Goal: Navigation & Orientation: Find specific page/section

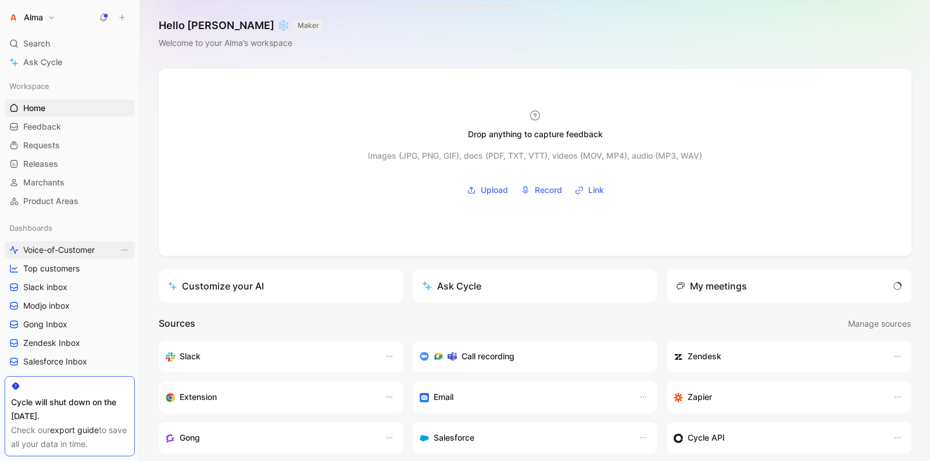
click at [27, 247] on span "Voice-of-Customer" at bounding box center [59, 250] width 72 height 12
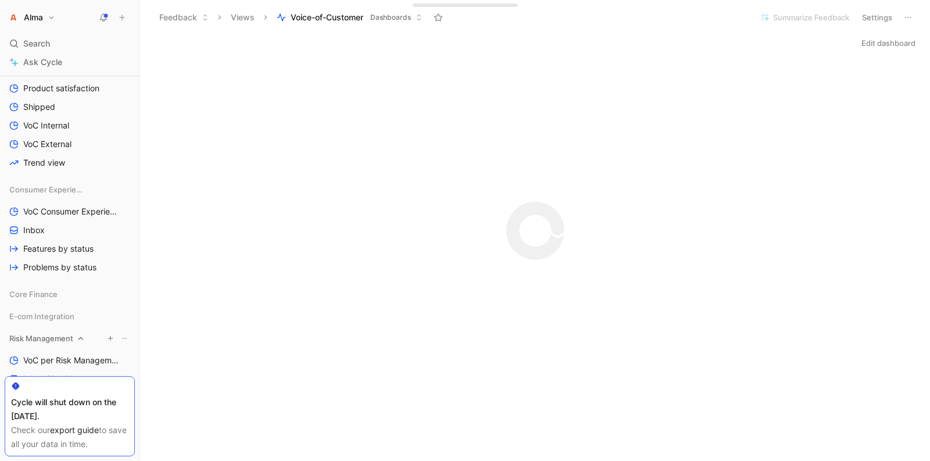
scroll to position [771, 0]
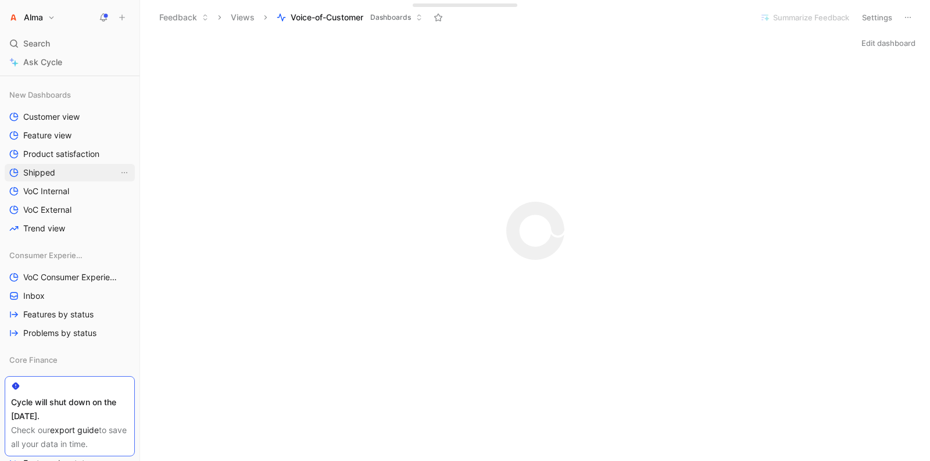
click at [48, 169] on span "Shipped" at bounding box center [39, 173] width 32 height 12
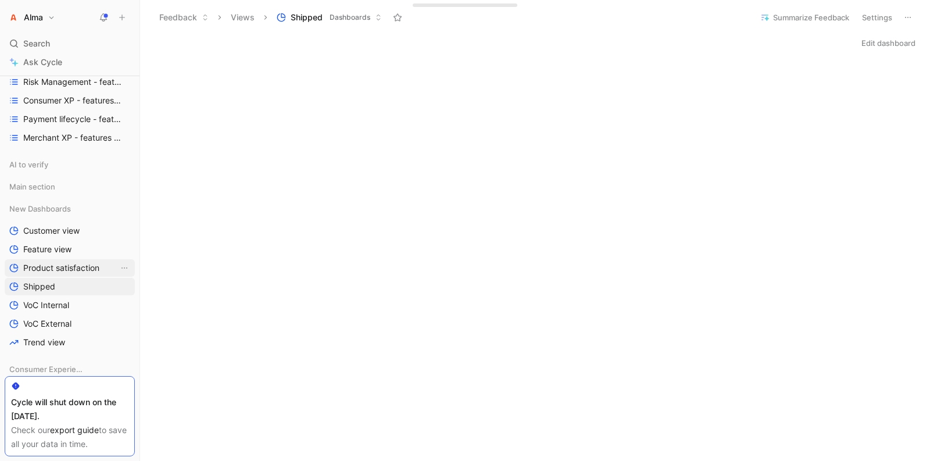
scroll to position [697, 0]
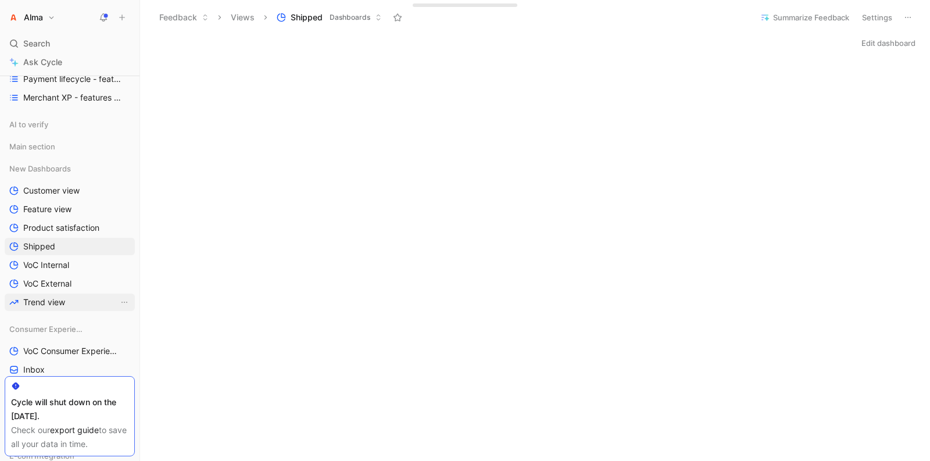
click at [30, 306] on span "Trend view" at bounding box center [44, 303] width 42 height 12
click at [62, 281] on span "VoC External" at bounding box center [47, 284] width 48 height 12
click at [97, 263] on link "VoC Internal" at bounding box center [70, 264] width 130 height 17
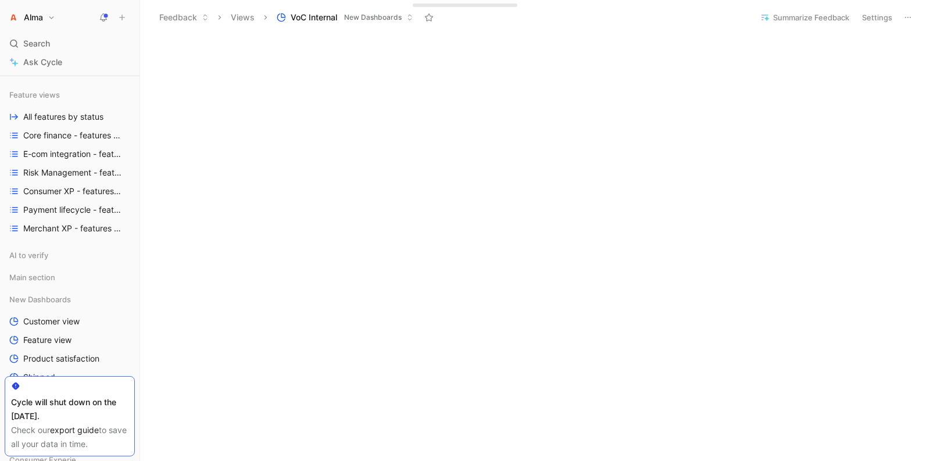
scroll to position [551, 0]
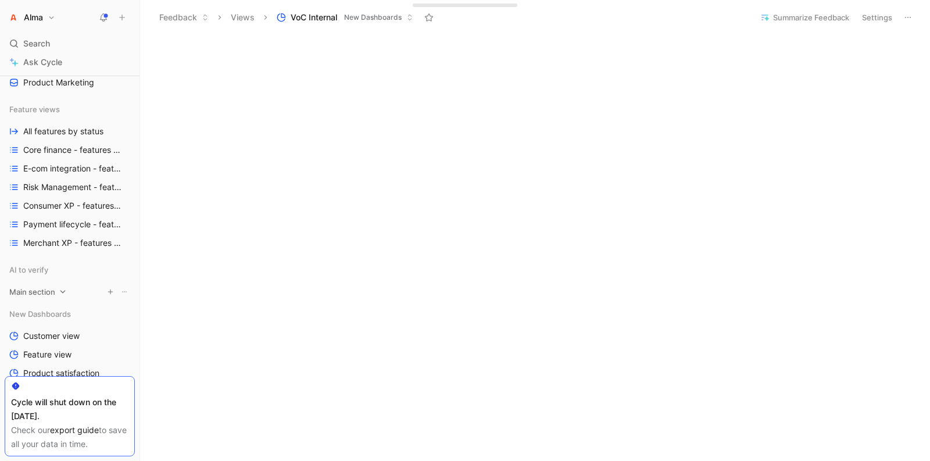
click at [30, 286] on span "Main section" at bounding box center [32, 292] width 46 height 12
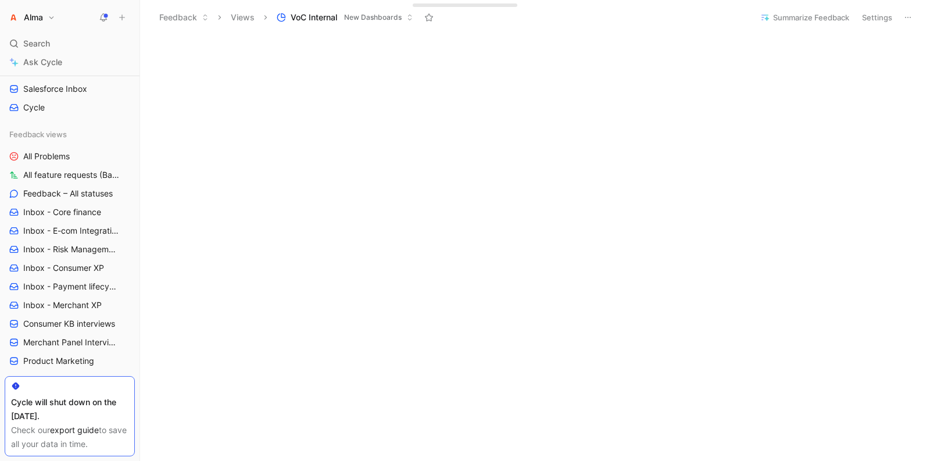
scroll to position [0, 0]
